Goal: Task Accomplishment & Management: Complete application form

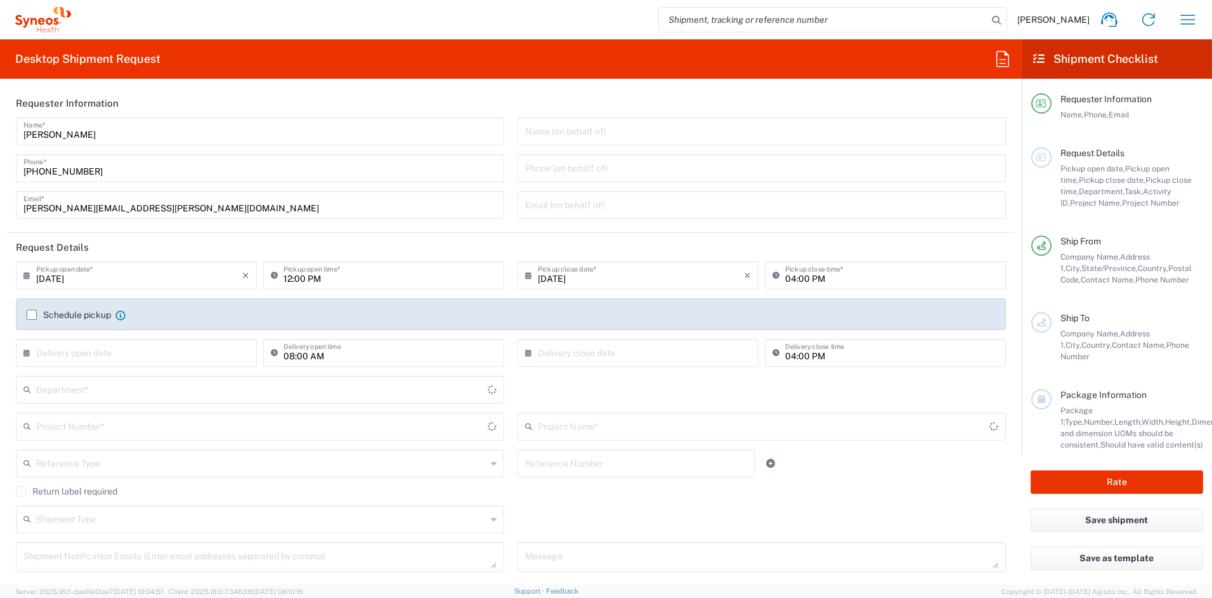
type input "[US_STATE]"
type input "6156"
type input "[GEOGRAPHIC_DATA]"
type input "Syneos Health Communications-[GEOGRAPHIC_DATA] [GEOGRAPHIC_DATA]"
drag, startPoint x: 163, startPoint y: 209, endPoint x: -55, endPoint y: 204, distance: 217.6
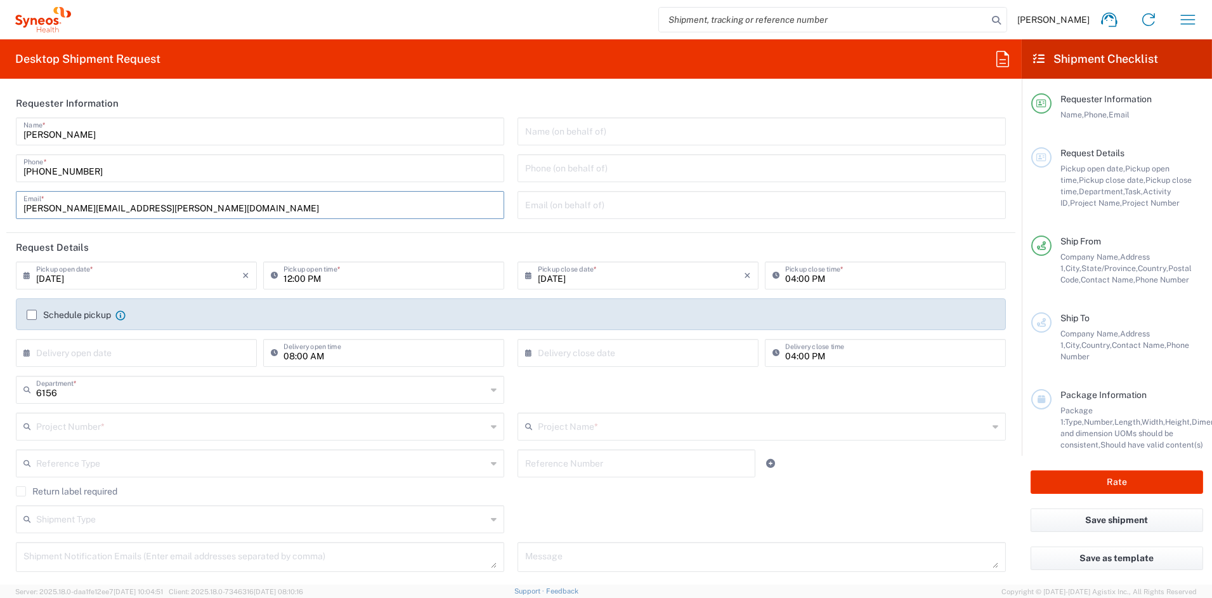
click at [0, 204] on html "[PERSON_NAME] Home Shipment estimator Shipment tracking Desktop shipment reques…" at bounding box center [606, 299] width 1212 height 598
paste input "[PERSON_NAME][DOMAIN_NAME]"
type input "[PERSON_NAME][EMAIL_ADDRESS][PERSON_NAME][DOMAIN_NAME]"
click at [137, 423] on input "text" at bounding box center [261, 425] width 450 height 22
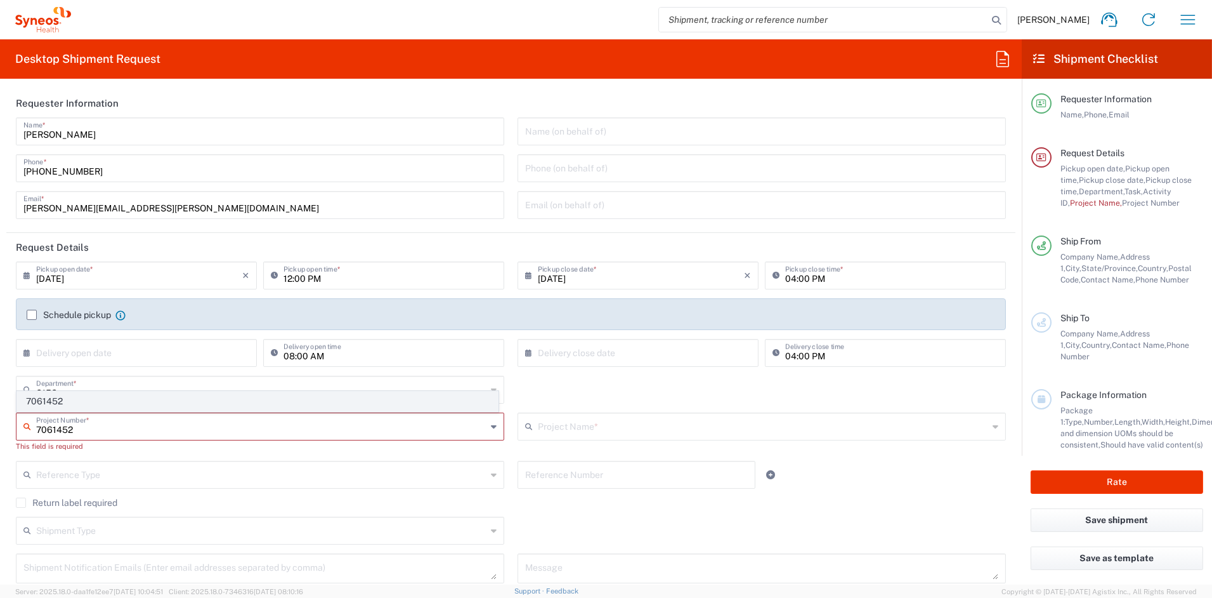
type input "7061452"
click at [86, 399] on span "7061452" at bounding box center [257, 401] width 481 height 20
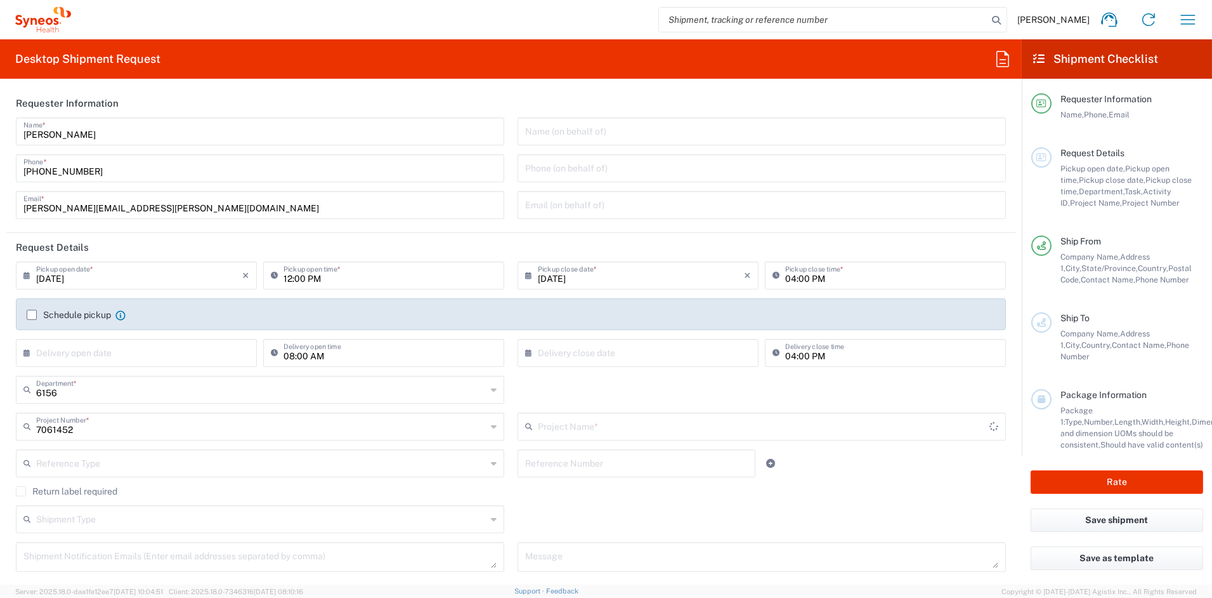
type input "4D-150-C003"
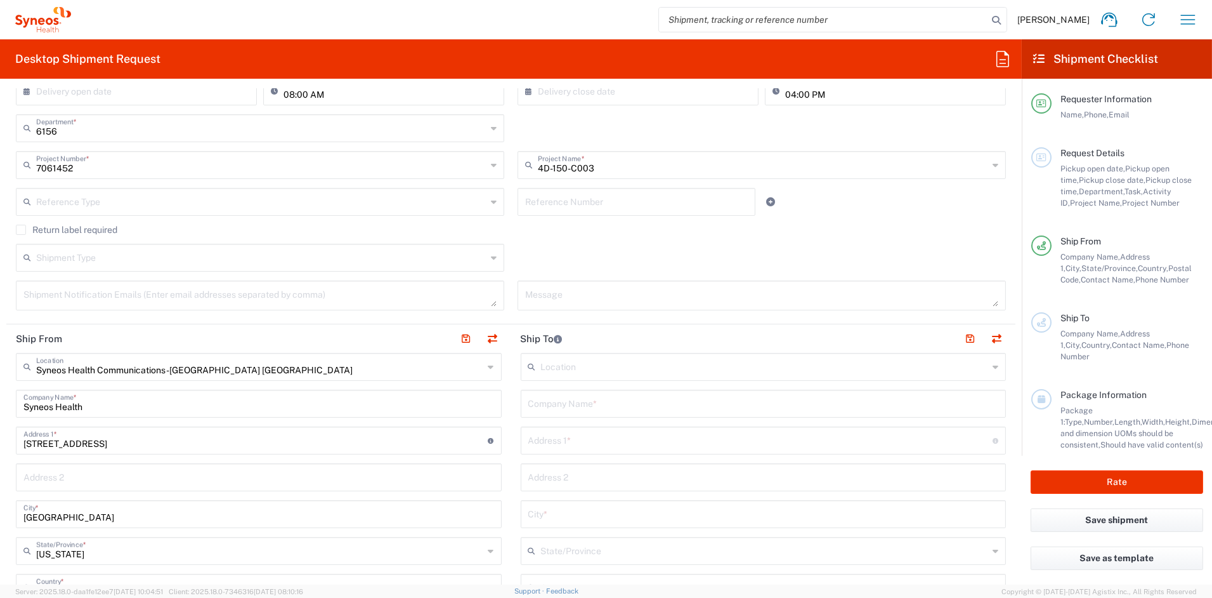
scroll to position [263, 0]
click at [594, 404] on input "text" at bounding box center [763, 401] width 471 height 22
paste input "4D Molecular Therapeutics"
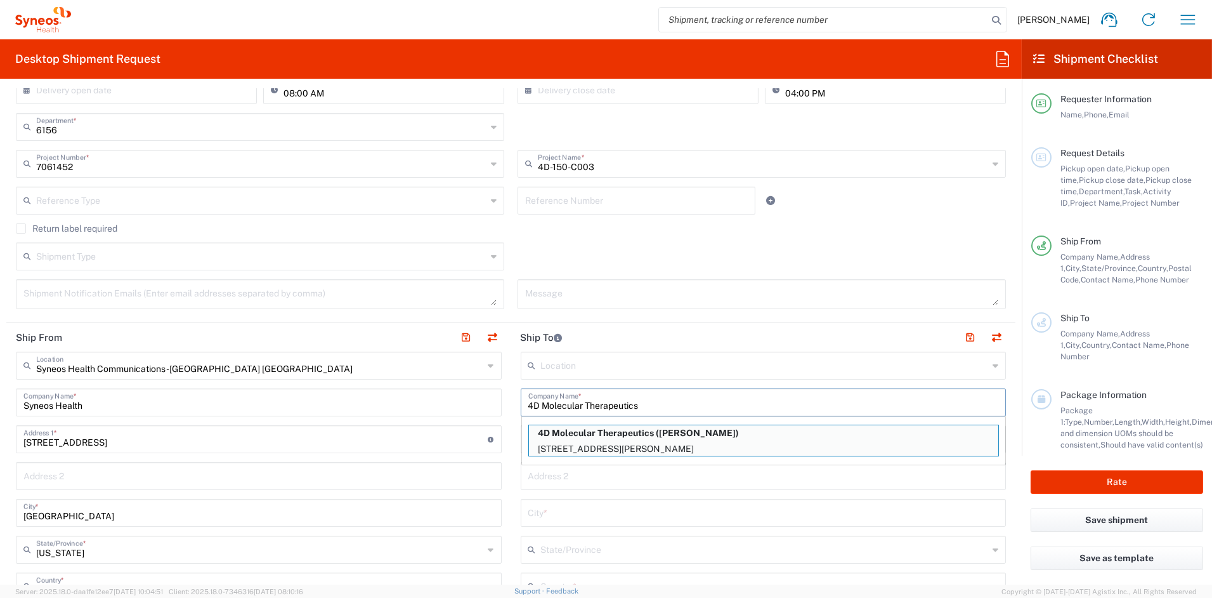
type input "4D Molecular Therapeutics"
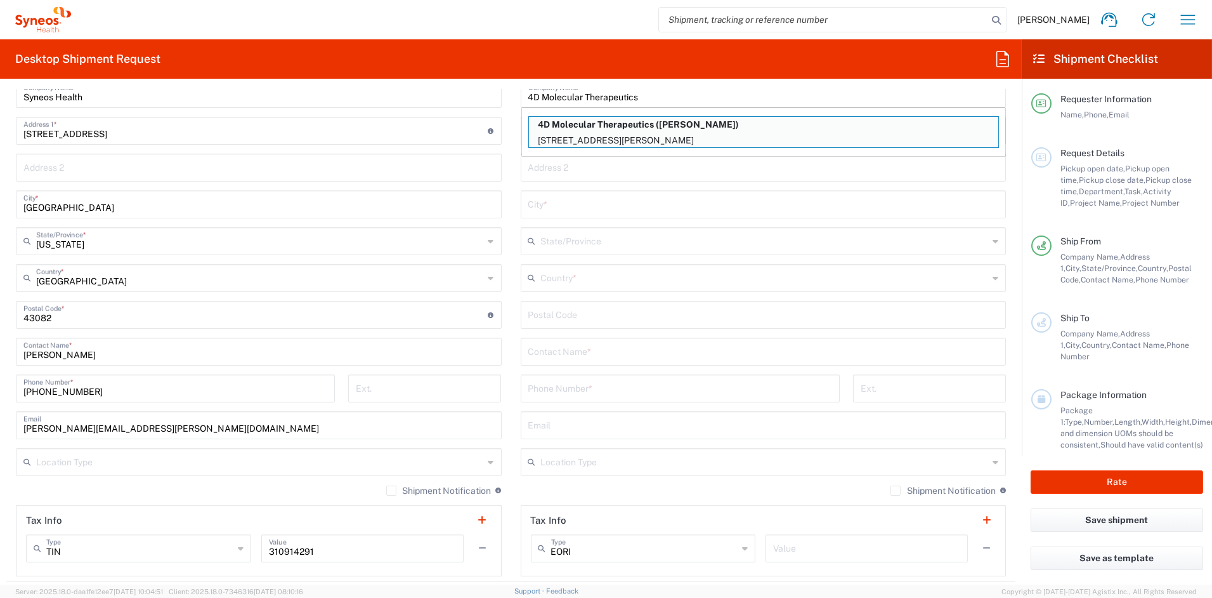
scroll to position [573, 0]
click at [572, 350] on input "text" at bounding box center [763, 348] width 471 height 22
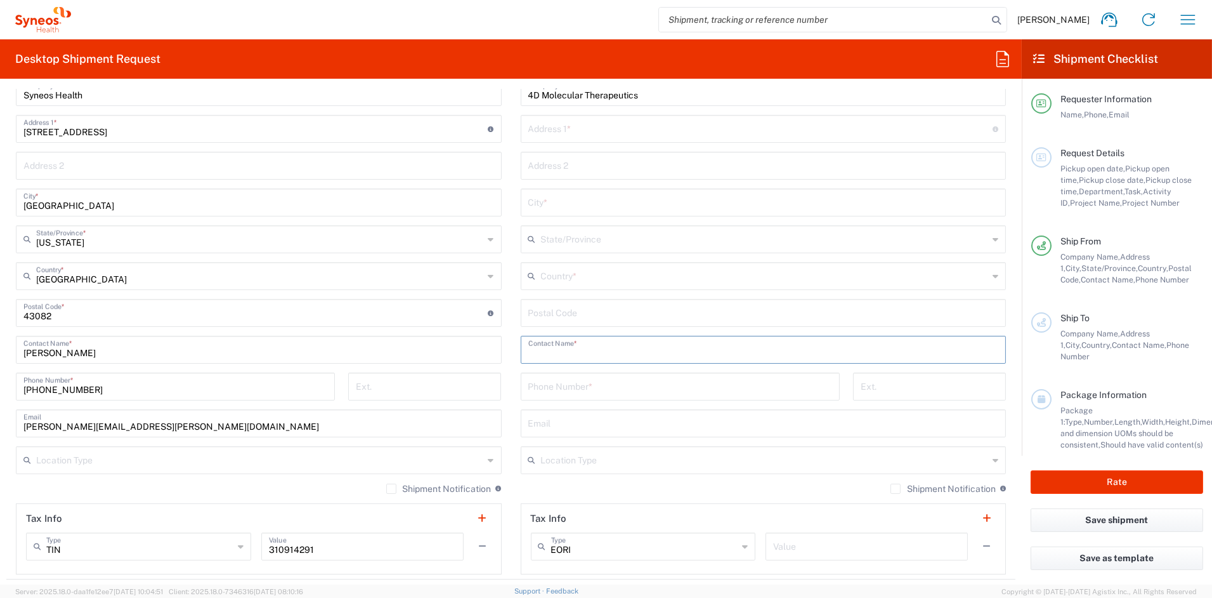
paste input "[PERSON_NAME]"
type input "[PERSON_NAME]"
click at [580, 276] on input "text" at bounding box center [765, 275] width 448 height 22
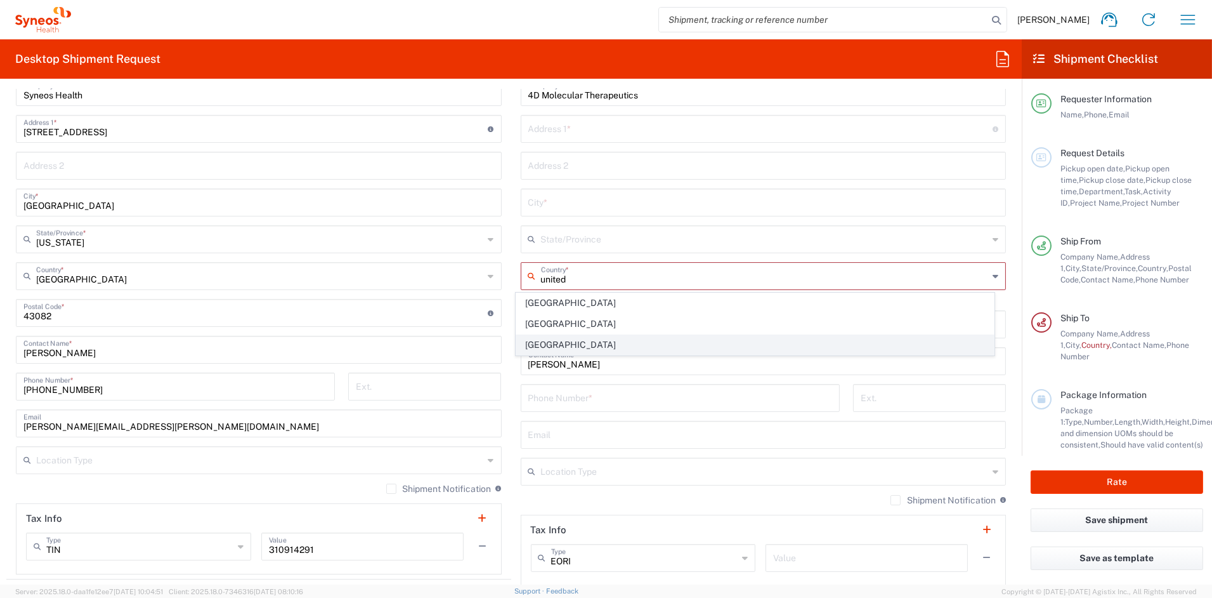
click at [542, 345] on span "[GEOGRAPHIC_DATA]" at bounding box center [755, 345] width 478 height 20
type input "[GEOGRAPHIC_DATA]"
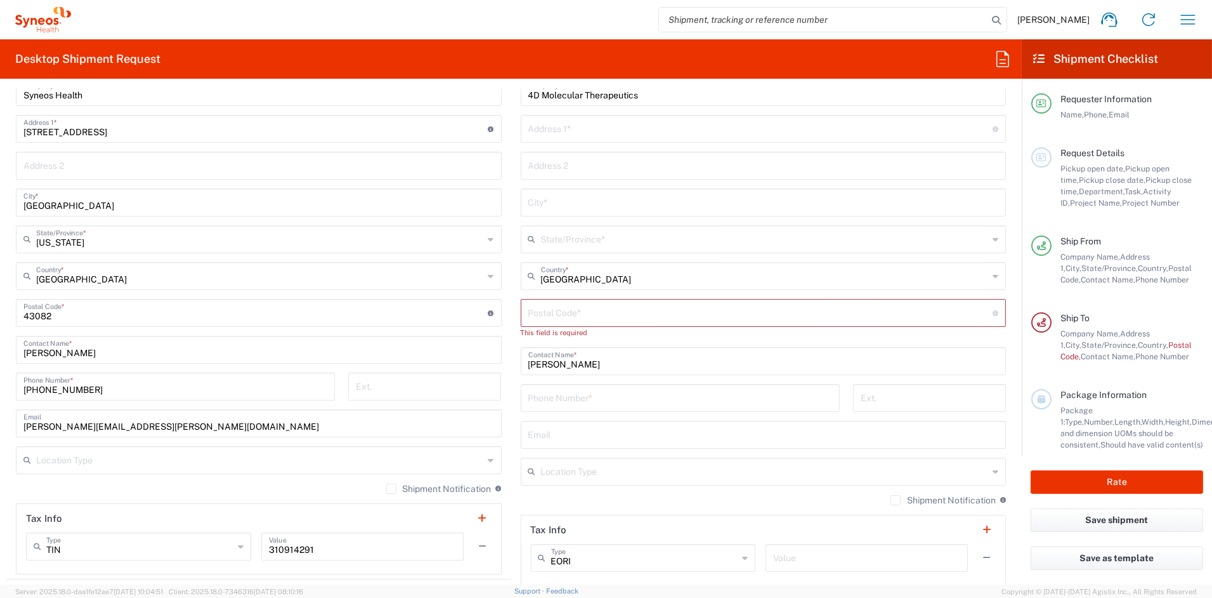
click at [560, 396] on input "tel" at bounding box center [680, 397] width 304 height 22
paste input "[PHONE_NUMBER]"
type input "[PHONE_NUMBER]"
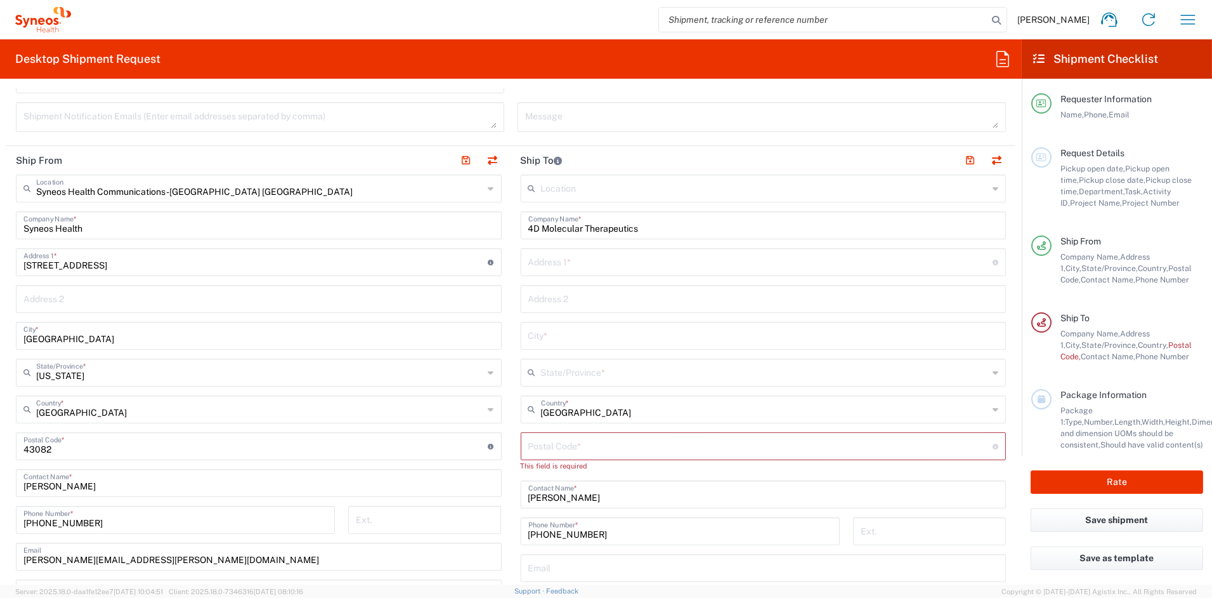
scroll to position [439, 0]
click at [576, 266] on input "text" at bounding box center [760, 262] width 465 height 22
paste input "[STREET_ADDRESS][PERSON_NAME]"
type input "[STREET_ADDRESS][PERSON_NAME]"
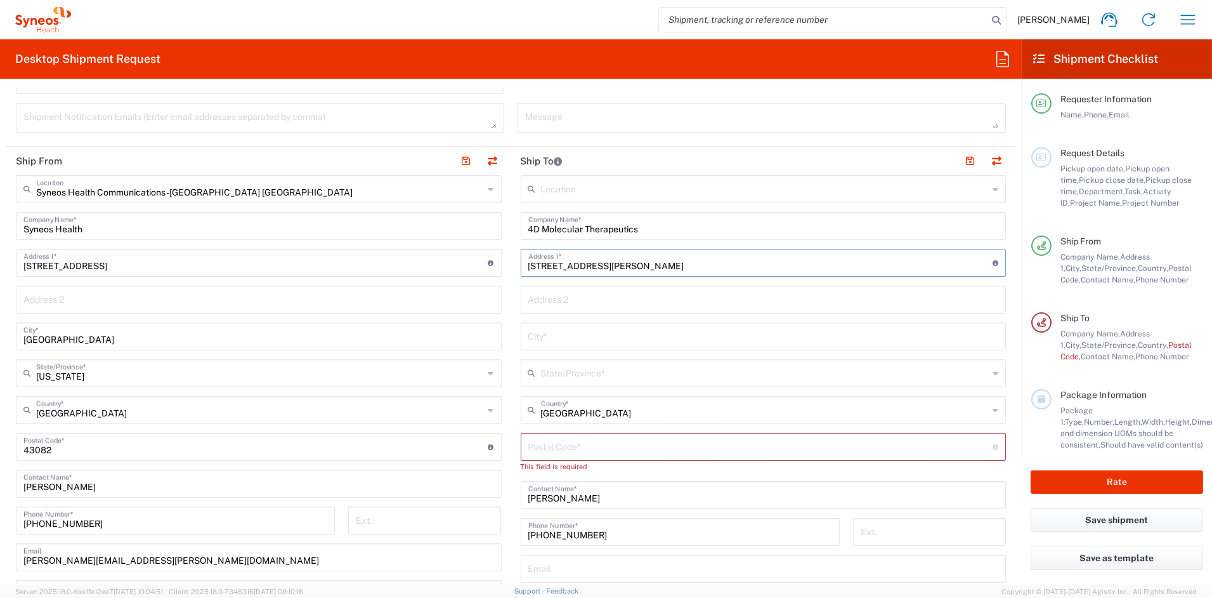
click at [585, 299] on input "text" at bounding box center [763, 298] width 471 height 22
click at [584, 299] on input "text" at bounding box center [763, 298] width 471 height 22
paste input "Suite 455"
type input "Suite 455"
click at [559, 341] on input "text" at bounding box center [763, 335] width 471 height 22
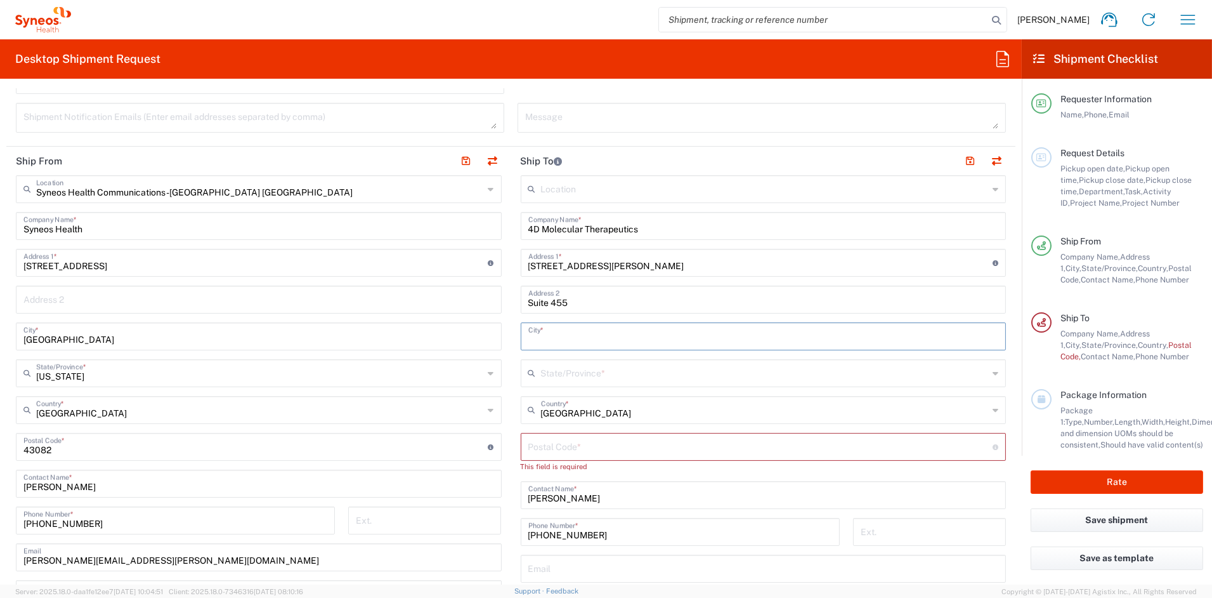
paste input "[GEOGRAPHIC_DATA]"
type input "[GEOGRAPHIC_DATA]"
click at [569, 373] on input "text" at bounding box center [765, 372] width 448 height 22
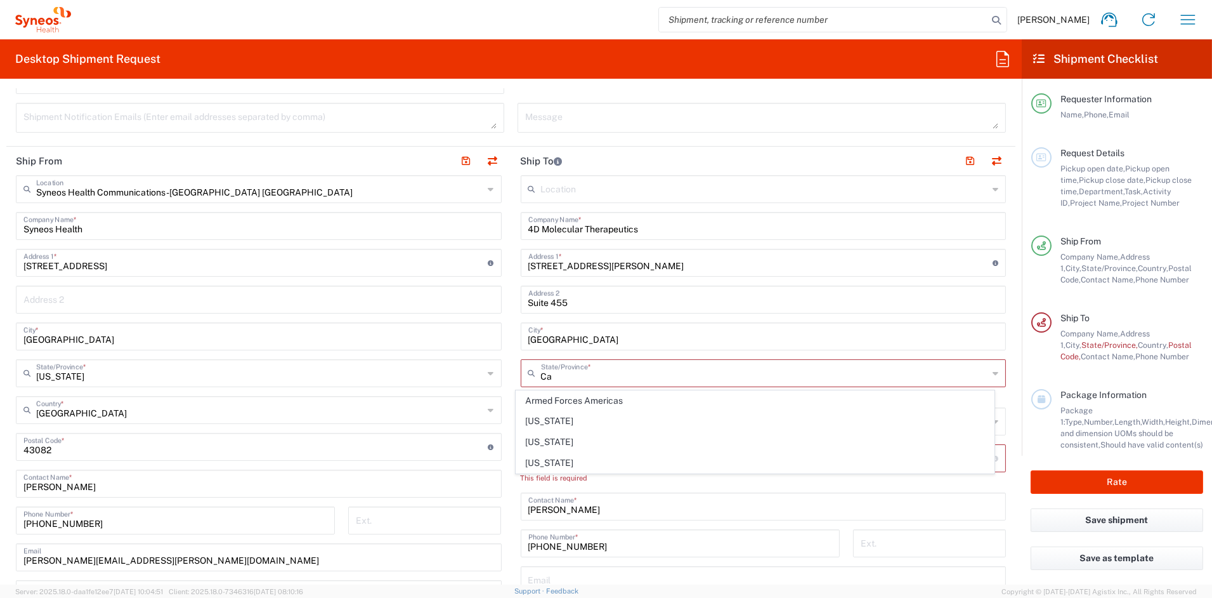
click at [545, 422] on span "[US_STATE]" at bounding box center [755, 421] width 478 height 20
type input "[US_STATE]"
click at [557, 447] on input "undefined" at bounding box center [760, 445] width 465 height 22
paste input "94608"
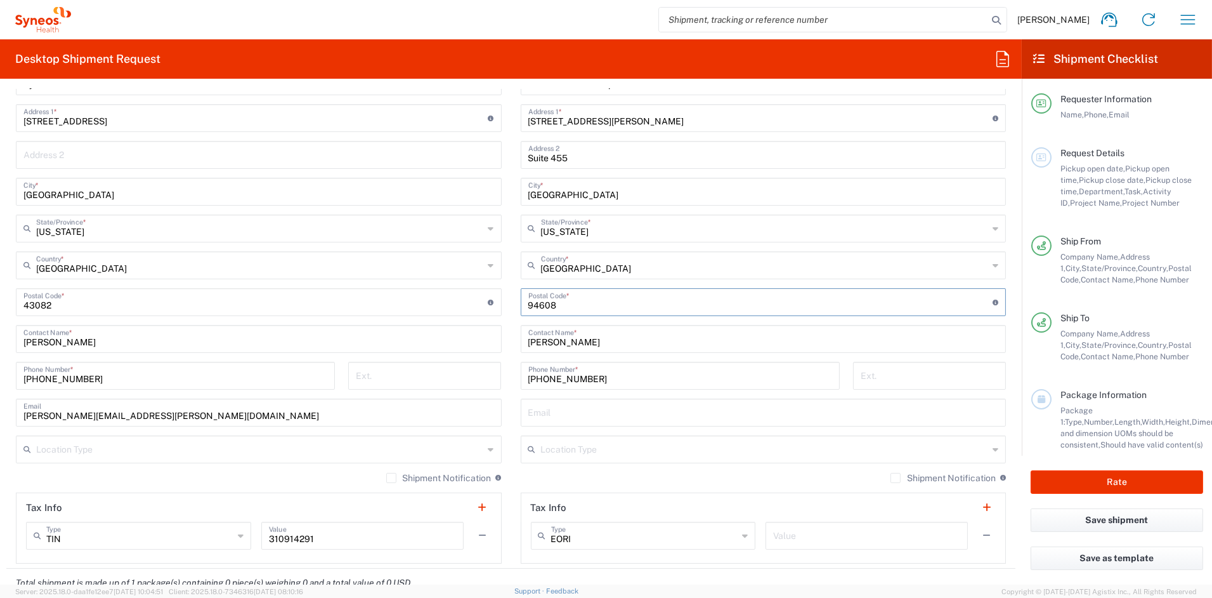
scroll to position [587, 0]
type input "94608"
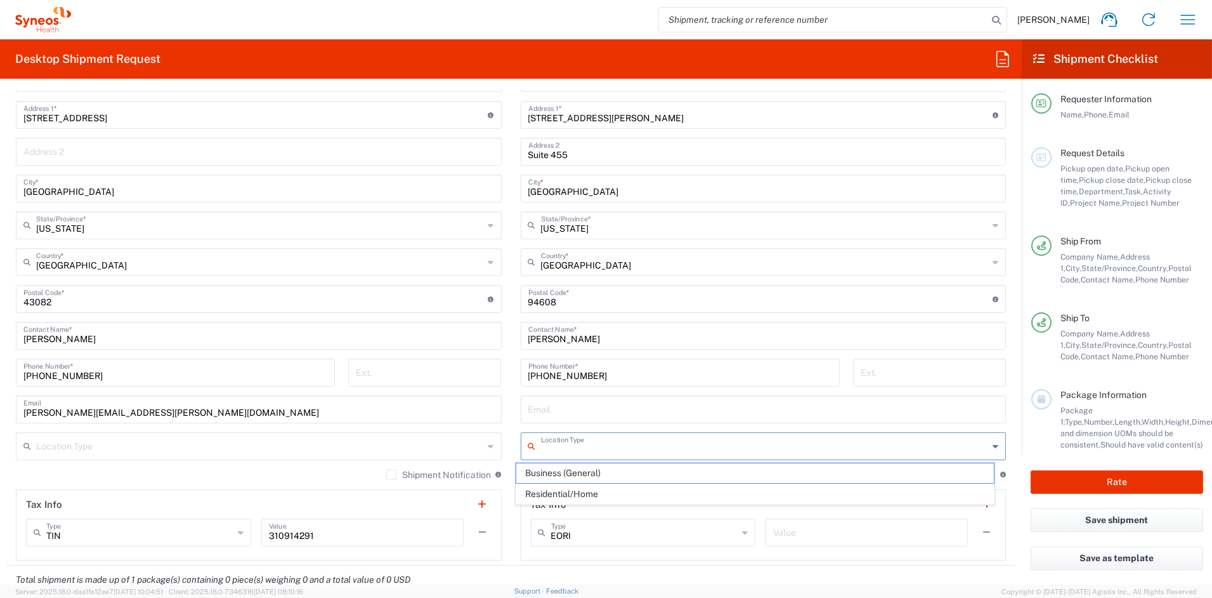
click at [575, 449] on input "text" at bounding box center [765, 445] width 448 height 22
click at [563, 473] on span "Business (General)" at bounding box center [755, 473] width 478 height 20
type input "Business (General)"
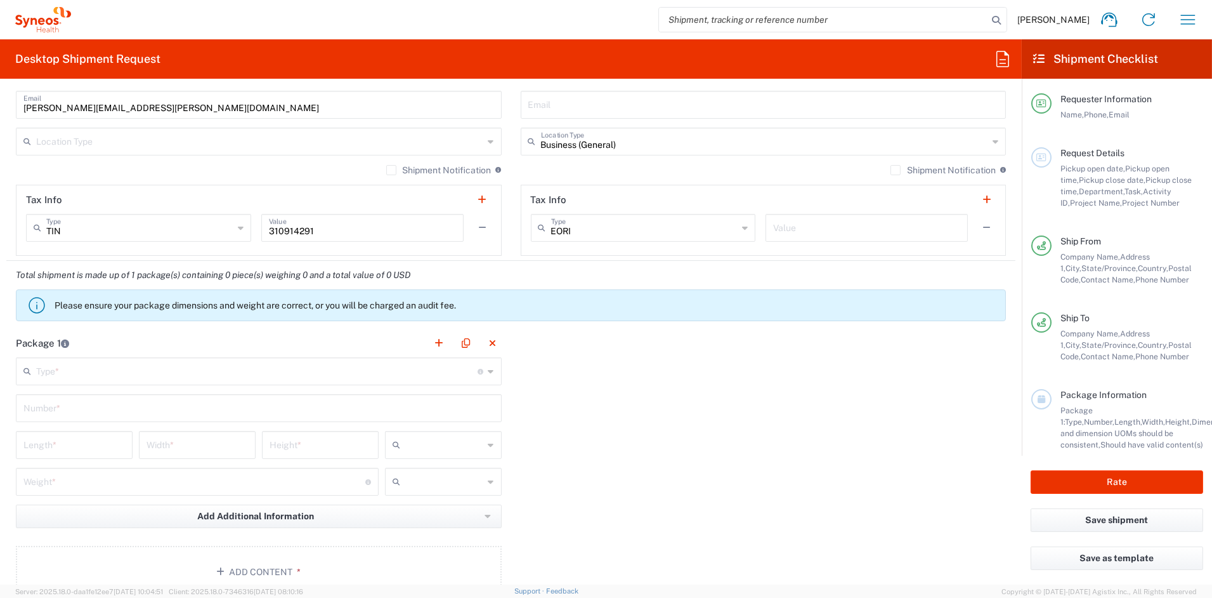
scroll to position [893, 0]
click at [111, 366] on input "text" at bounding box center [257, 368] width 442 height 22
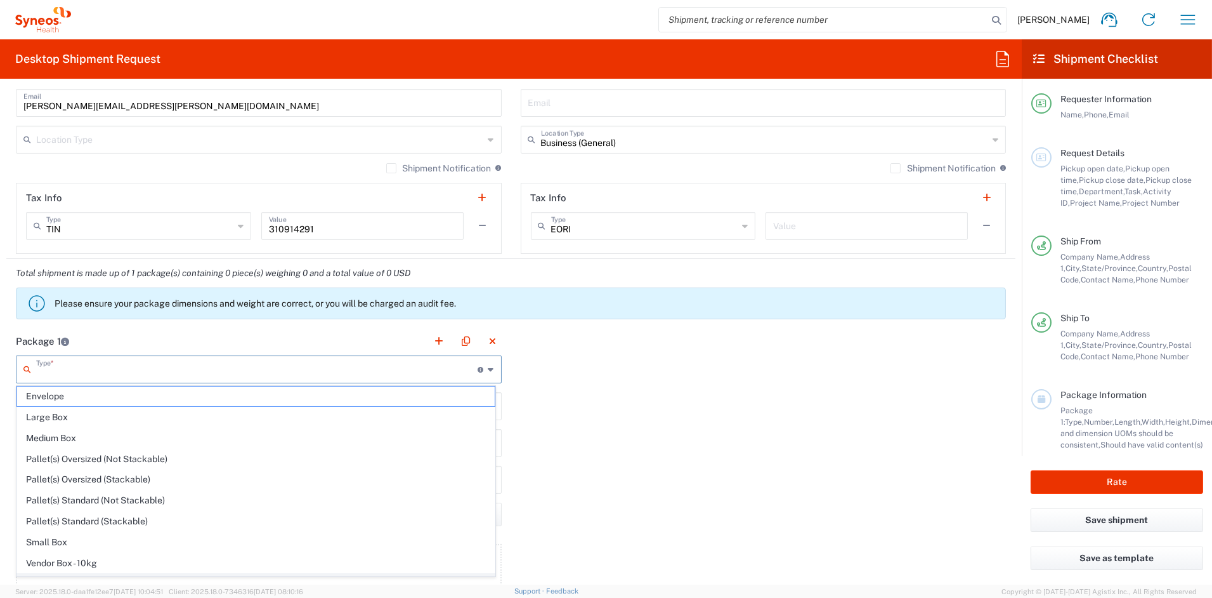
scroll to position [39, 0]
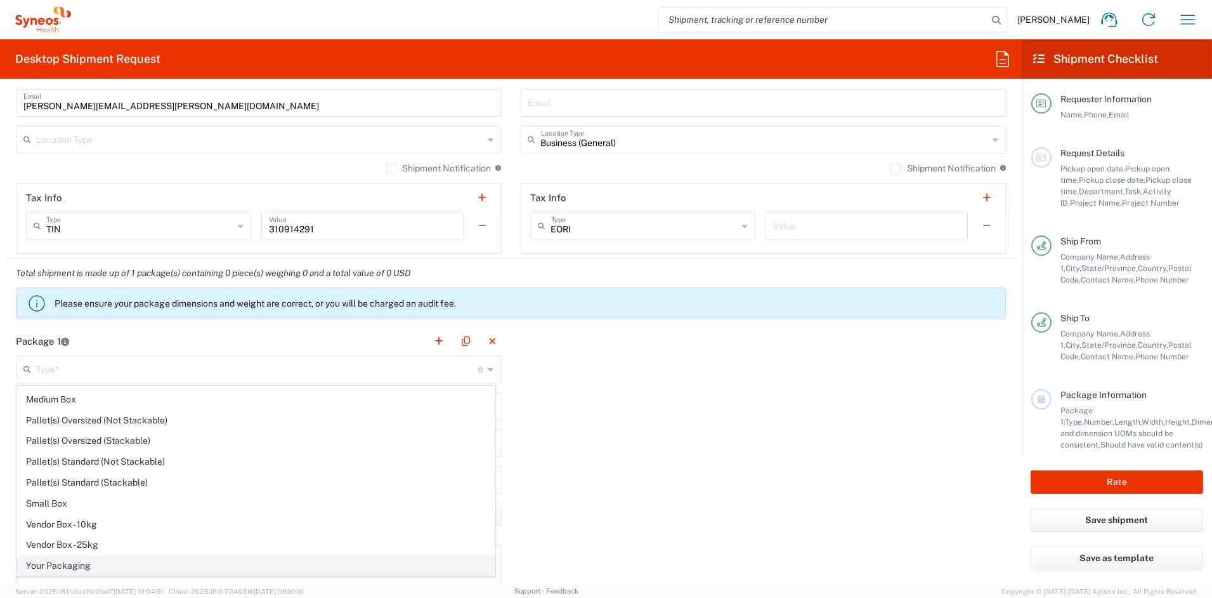
click at [65, 565] on span "Your Packaging" at bounding box center [256, 566] width 478 height 20
type input "Your Packaging"
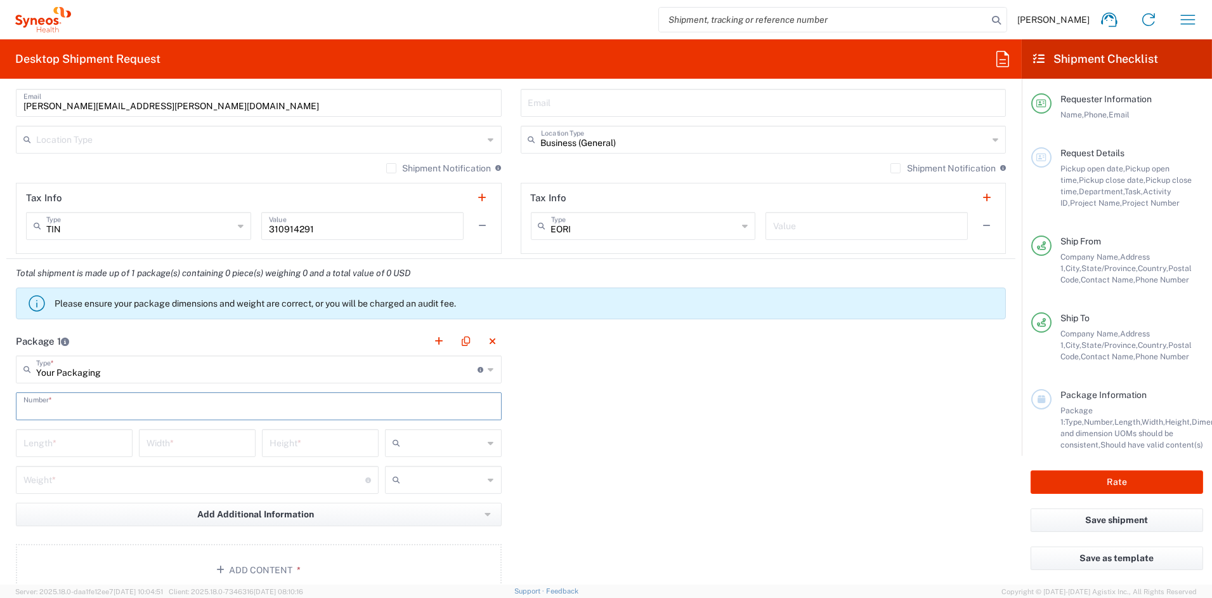
click at [70, 408] on input "text" at bounding box center [258, 405] width 471 height 22
type input "1"
click at [54, 443] on input "number" at bounding box center [73, 442] width 101 height 22
type input "20"
type input "14"
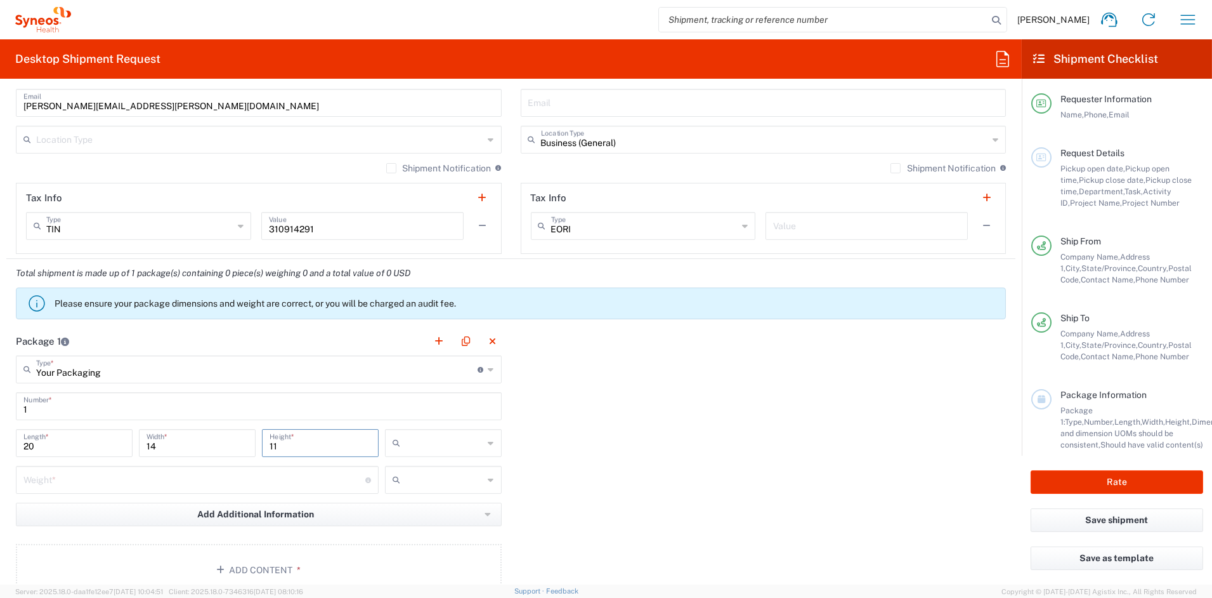
type input "11"
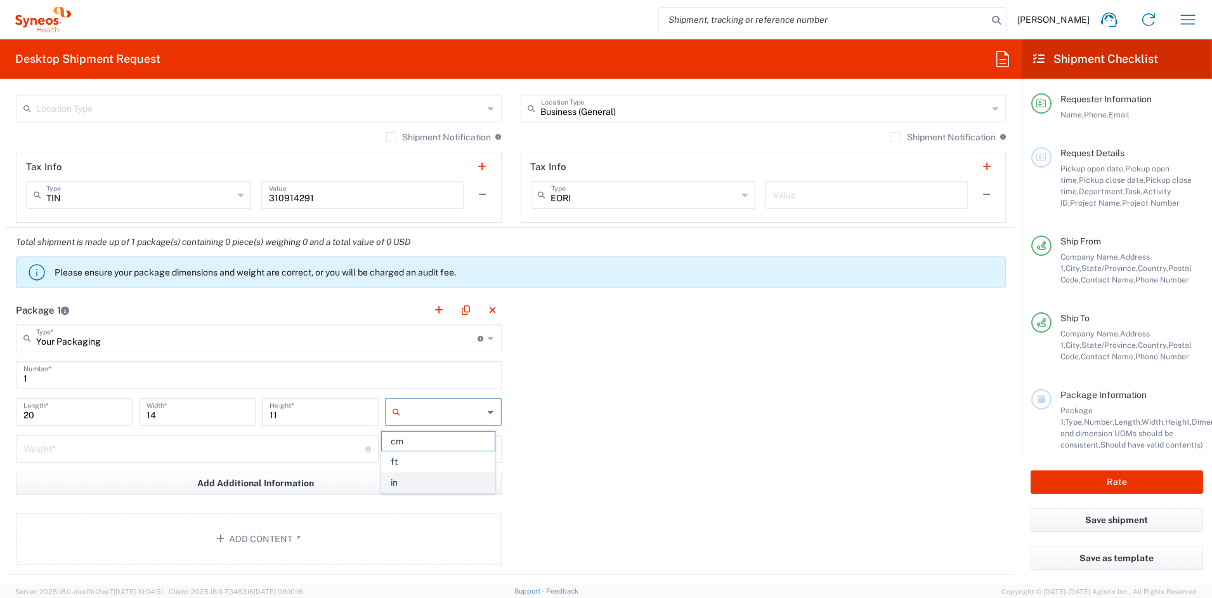
scroll to position [927, 0]
click at [400, 481] on span "in" at bounding box center [438, 479] width 113 height 20
type input "in"
click at [101, 448] on input "number" at bounding box center [194, 445] width 342 height 22
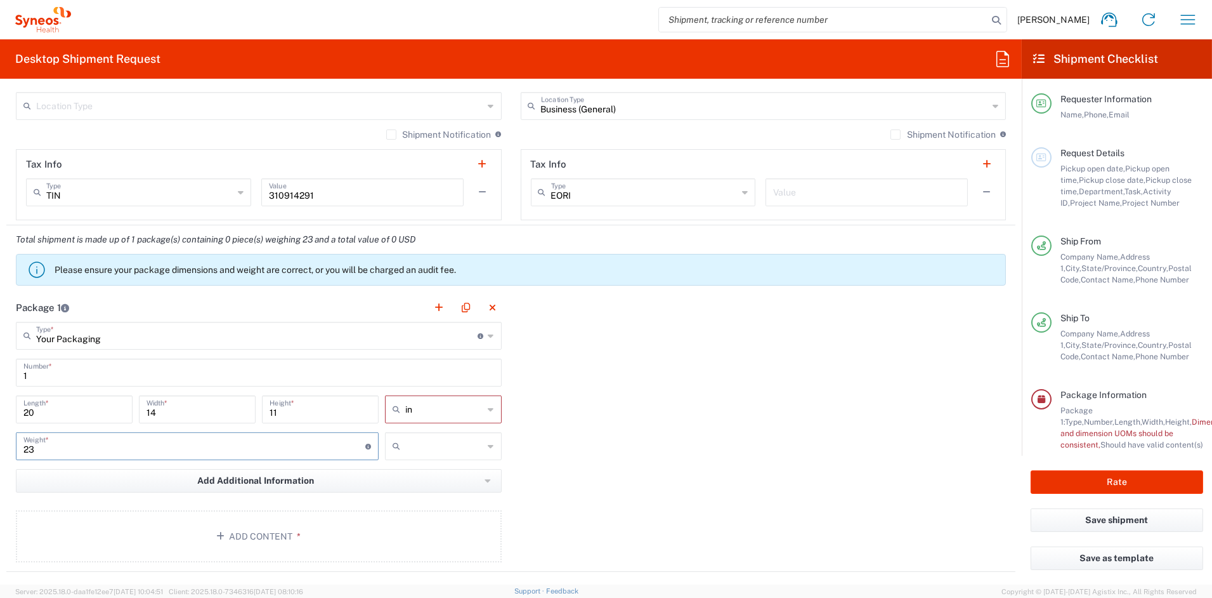
type input "23"
click at [407, 497] on span "lbs" at bounding box center [438, 495] width 113 height 20
type input "lbs"
click at [280, 537] on button "Add Content *" at bounding box center [259, 536] width 486 height 52
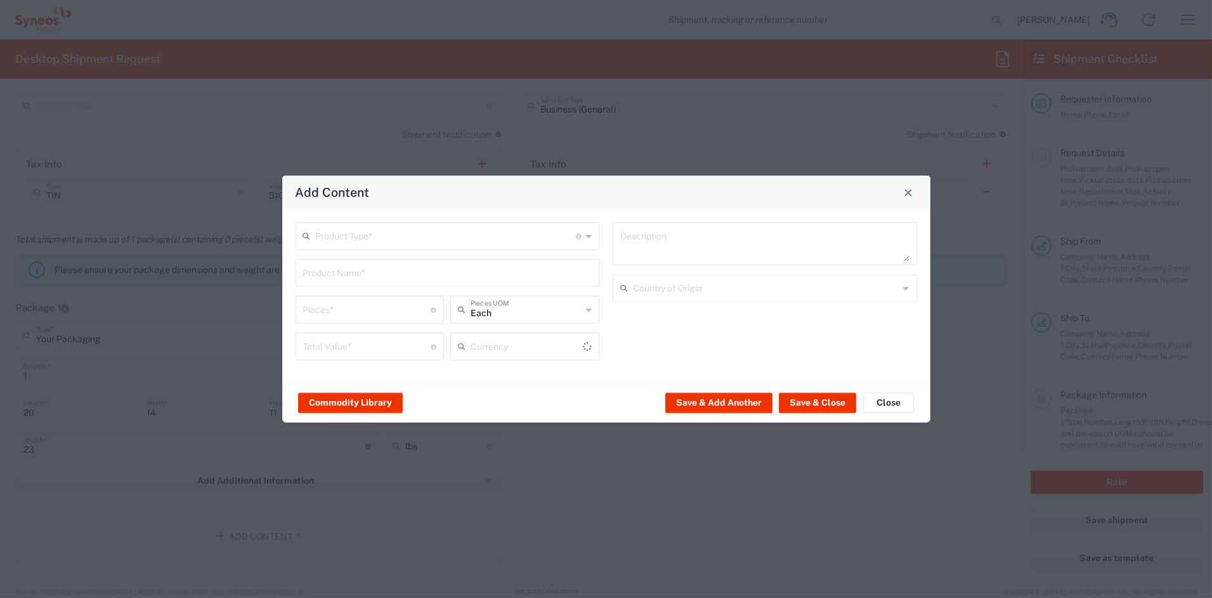
type input "US Dollar"
click at [384, 241] on input "text" at bounding box center [446, 235] width 261 height 22
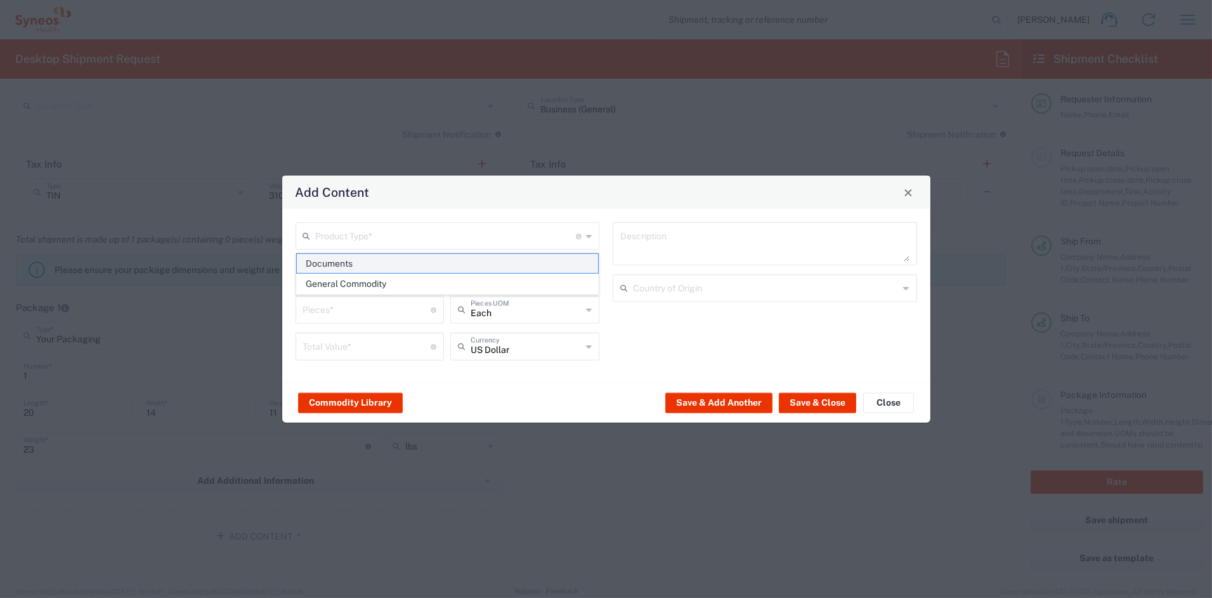
click at [333, 265] on span "Documents" at bounding box center [447, 264] width 301 height 20
type input "Documents"
type input "1"
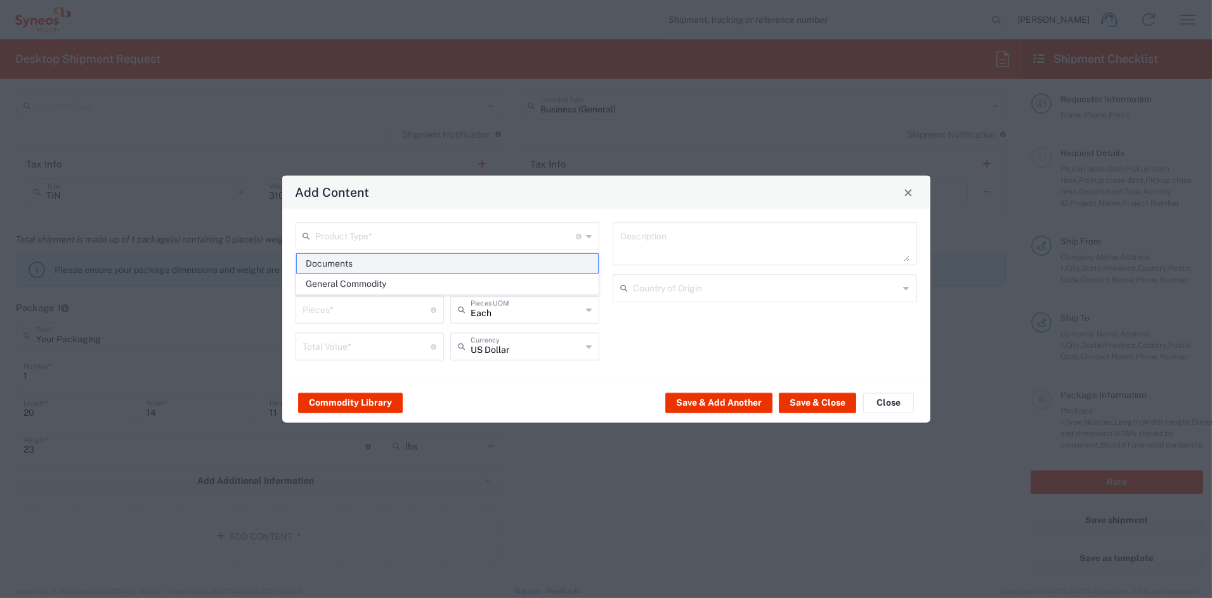
type textarea "Documents"
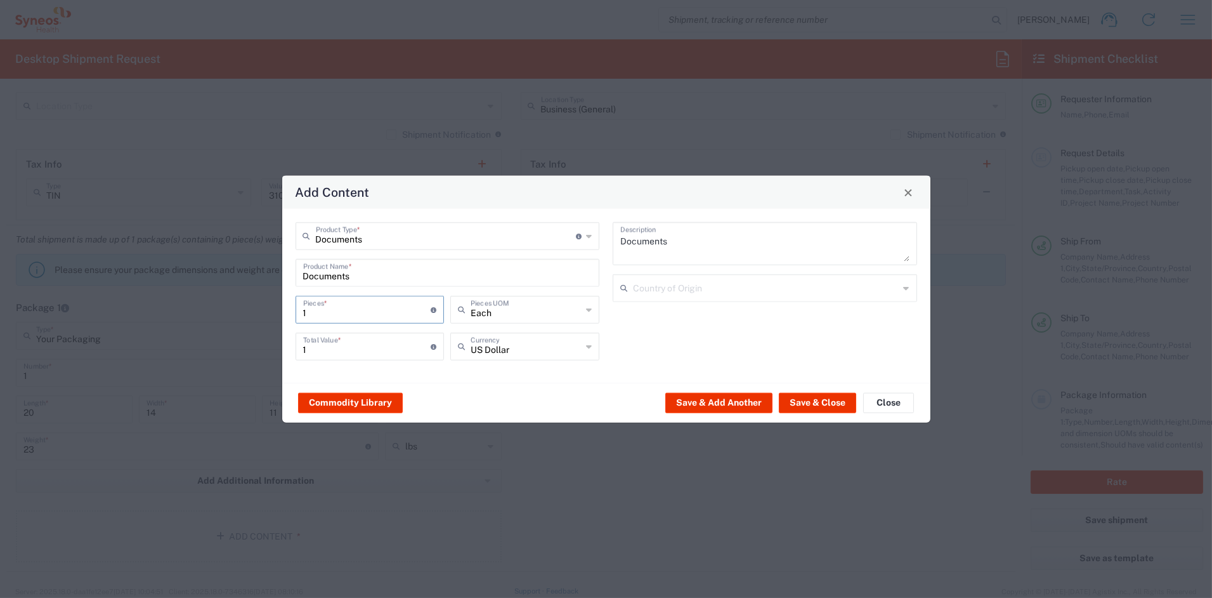
drag, startPoint x: 323, startPoint y: 311, endPoint x: 246, endPoint y: 306, distance: 76.9
click at [246, 306] on div "Add Content Documents Product Type * Document: Paper document generated interna…" at bounding box center [606, 299] width 1212 height 598
type input "19"
type input "198"
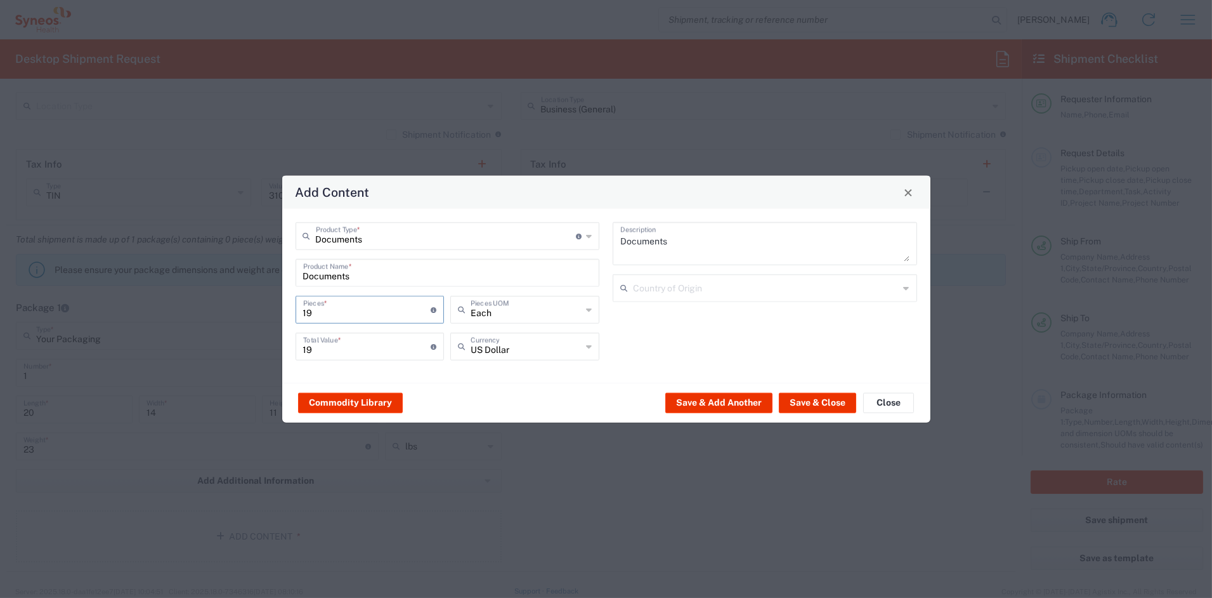
type input "198"
drag, startPoint x: 302, startPoint y: 350, endPoint x: 247, endPoint y: 347, distance: 54.6
click at [247, 347] on div "Add Content Documents Product Type * Document: Paper document generated interna…" at bounding box center [606, 299] width 1212 height 598
type input "210"
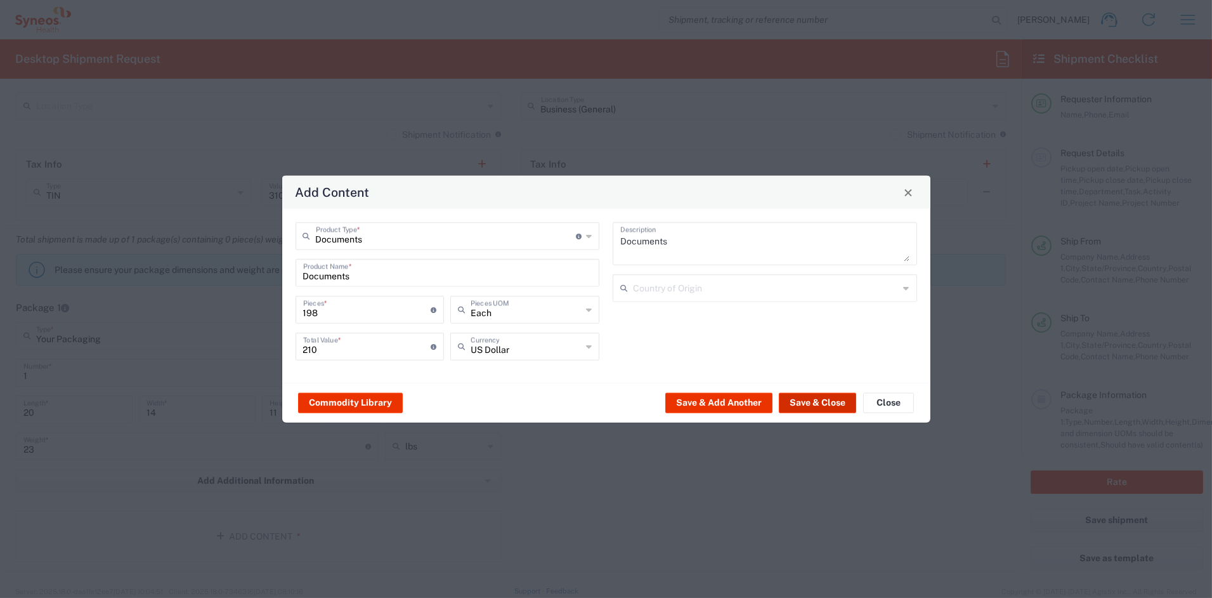
click at [813, 402] on button "Save & Close" at bounding box center [817, 402] width 77 height 20
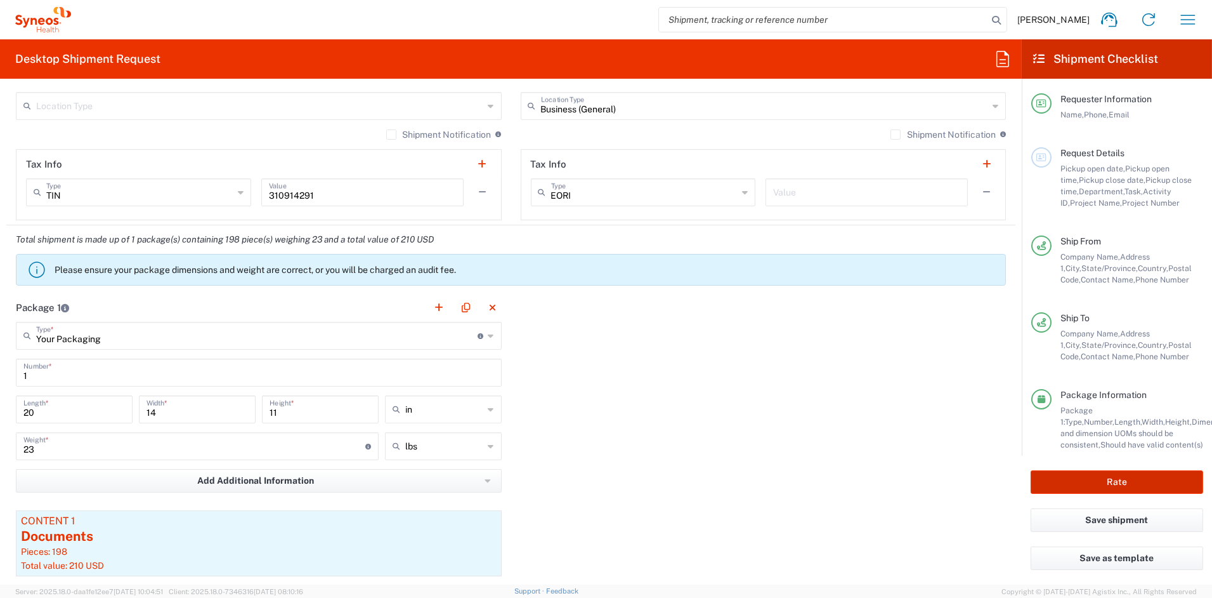
click at [1095, 478] on button "Rate" at bounding box center [1117, 481] width 173 height 23
type input "7061452"
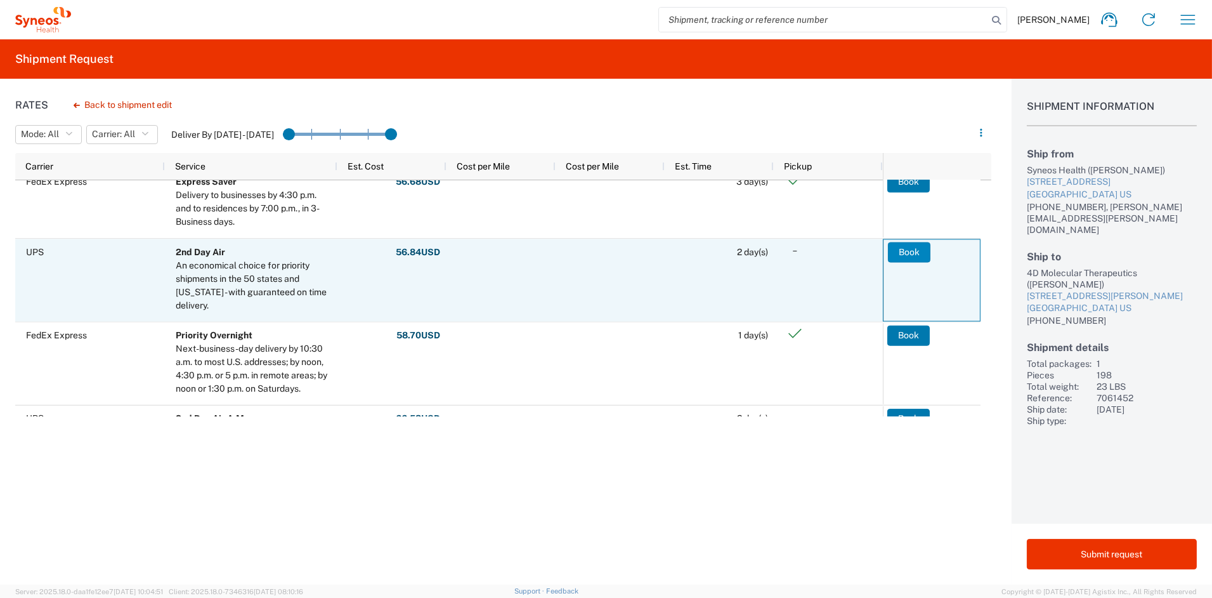
click at [904, 252] on button "Book" at bounding box center [909, 252] width 42 height 20
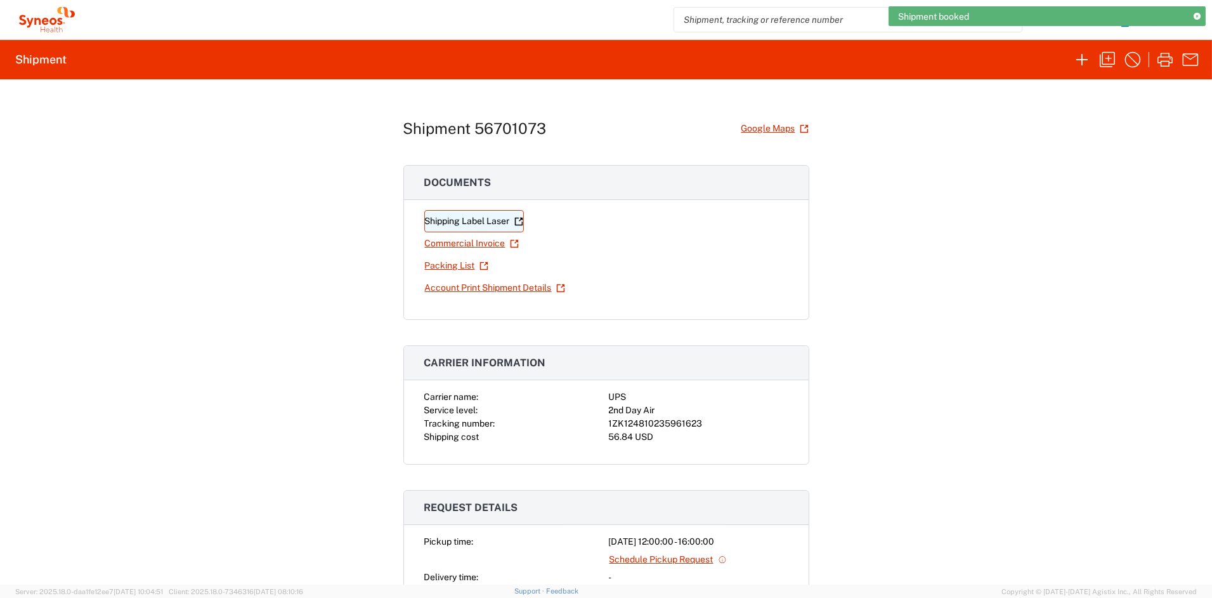
click at [452, 223] on link "Shipping Label Laser" at bounding box center [474, 221] width 100 height 22
